Goal: Task Accomplishment & Management: Complete application form

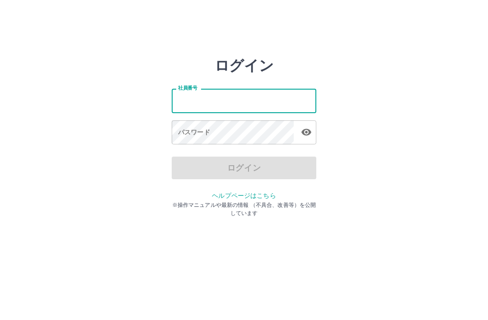
click at [249, 103] on input "社員番号" at bounding box center [244, 101] width 145 height 24
type input "*******"
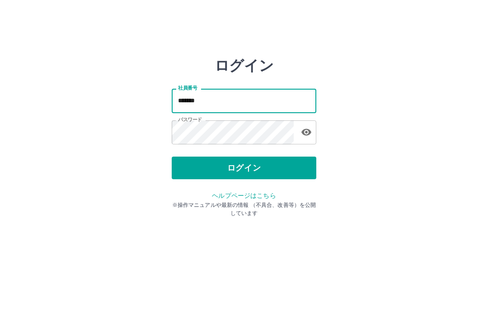
click at [263, 169] on button "ログイン" at bounding box center [244, 167] width 145 height 23
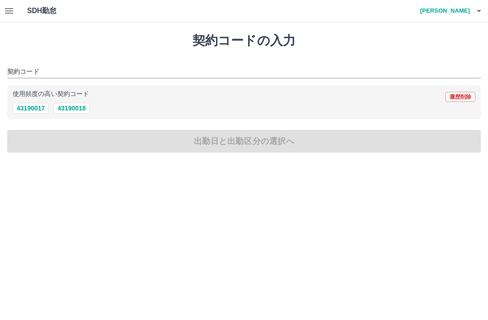
click at [80, 108] on button "43190018" at bounding box center [71, 108] width 36 height 11
type input "********"
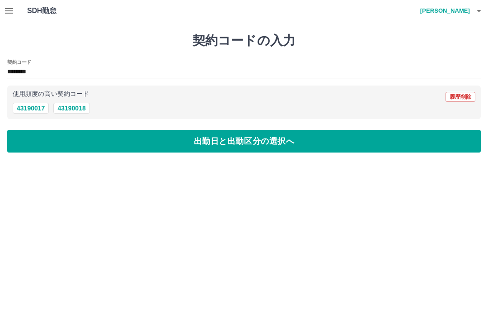
click at [133, 146] on button "出勤日と出勤区分の選択へ" at bounding box center [244, 141] width 474 height 23
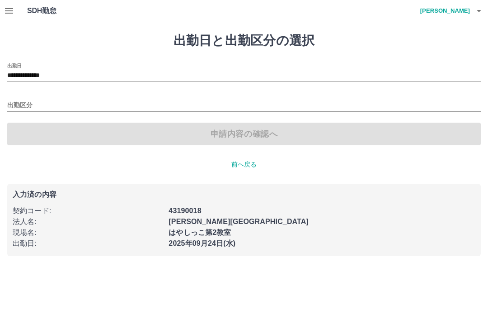
click at [30, 104] on input "出勤区分" at bounding box center [244, 105] width 474 height 11
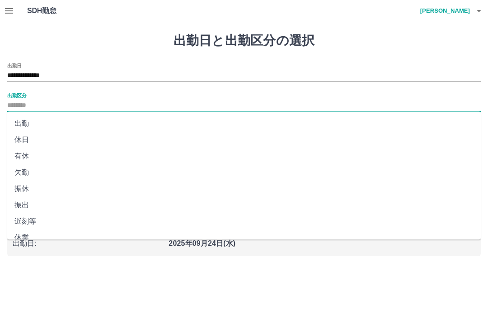
click at [37, 102] on input "出勤区分" at bounding box center [244, 105] width 474 height 11
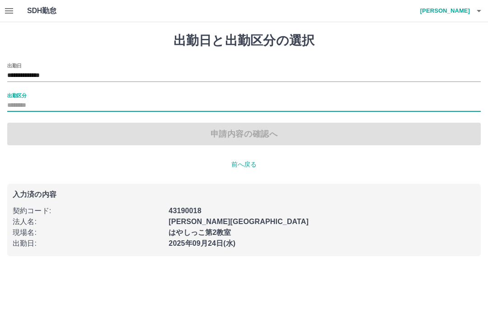
click at [88, 100] on input "出勤区分" at bounding box center [244, 105] width 474 height 11
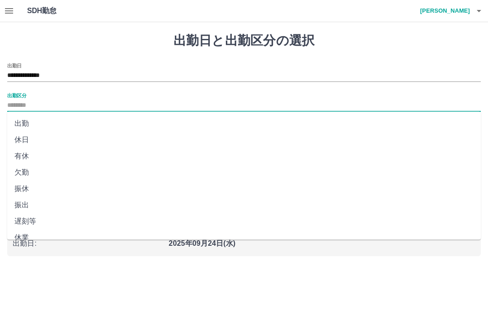
click at [24, 121] on li "出勤" at bounding box center [244, 123] width 474 height 16
type input "**"
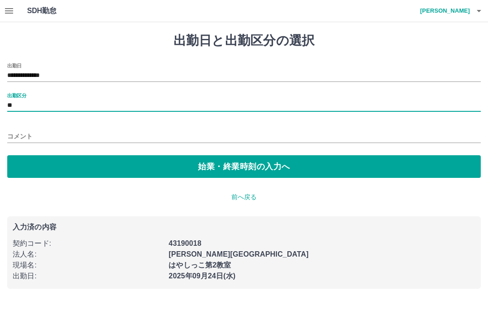
click at [47, 124] on div "コメント" at bounding box center [244, 133] width 474 height 22
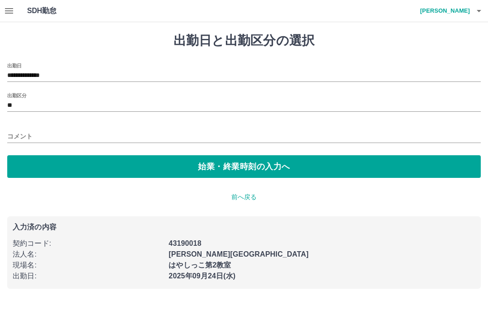
click at [18, 134] on input "コメント" at bounding box center [244, 136] width 474 height 13
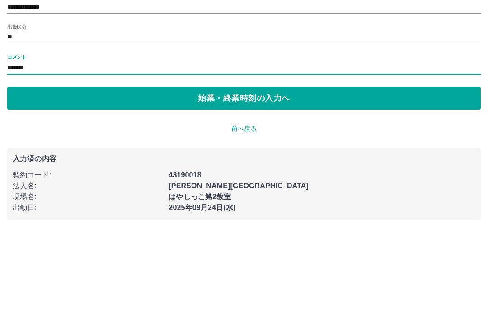
type input "*******"
click at [281, 155] on button "始業・終業時刻の入力へ" at bounding box center [244, 166] width 474 height 23
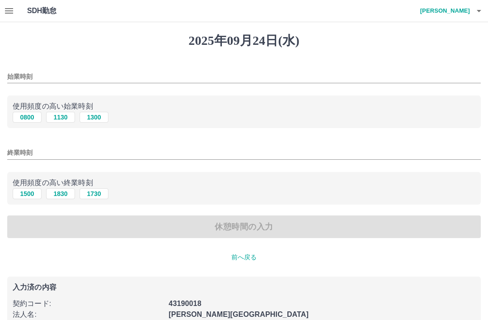
click at [65, 75] on input "始業時刻" at bounding box center [244, 76] width 474 height 13
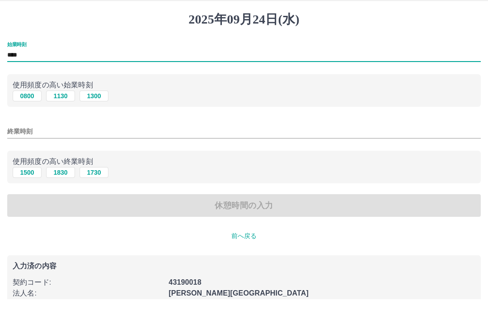
type input "****"
click at [156, 139] on div "終業時刻" at bounding box center [244, 150] width 474 height 22
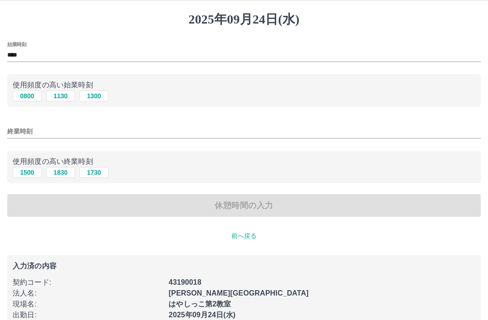
scroll to position [21, 0]
click at [51, 131] on input "終業時刻" at bounding box center [244, 131] width 474 height 13
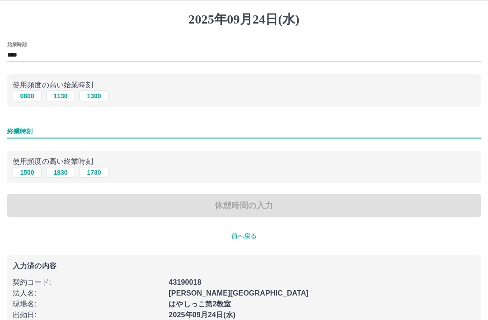
scroll to position [21, 0]
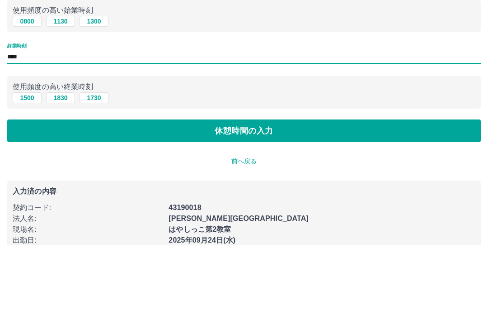
type input "****"
click at [247, 194] on button "休憩時間の入力" at bounding box center [244, 205] width 474 height 23
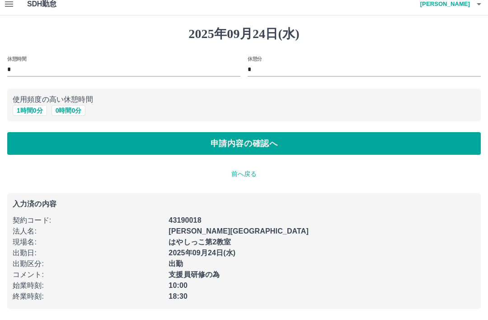
scroll to position [7, 0]
click at [32, 108] on button "1 時間 0 分" at bounding box center [30, 110] width 34 height 11
type input "*"
click at [298, 145] on button "申請内容の確認へ" at bounding box center [244, 143] width 474 height 23
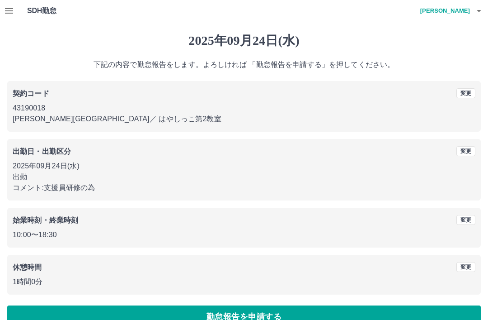
scroll to position [19, 0]
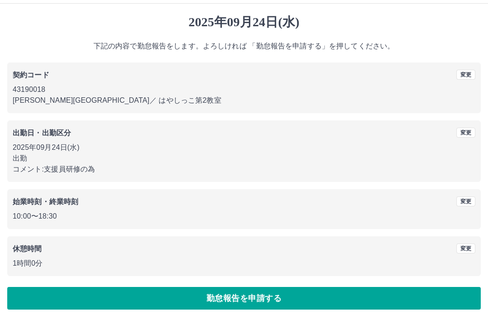
click at [210, 293] on button "勤怠報告を申請する" at bounding box center [244, 298] width 474 height 23
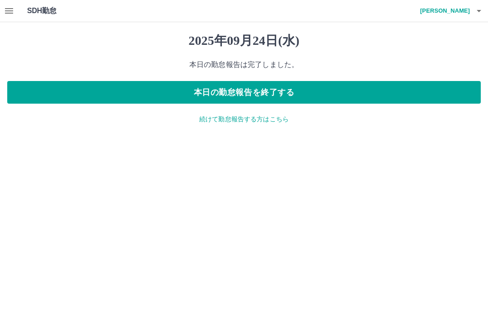
click at [474, 17] on button "button" at bounding box center [479, 11] width 18 height 22
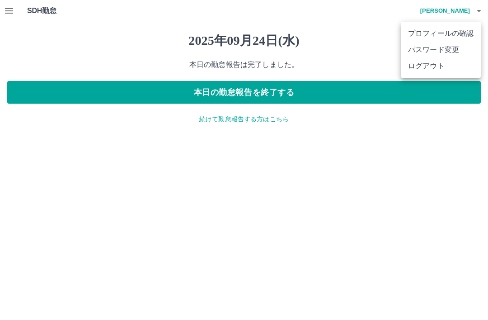
click at [431, 71] on li "ログアウト" at bounding box center [441, 66] width 80 height 16
